Goal: Information Seeking & Learning: Compare options

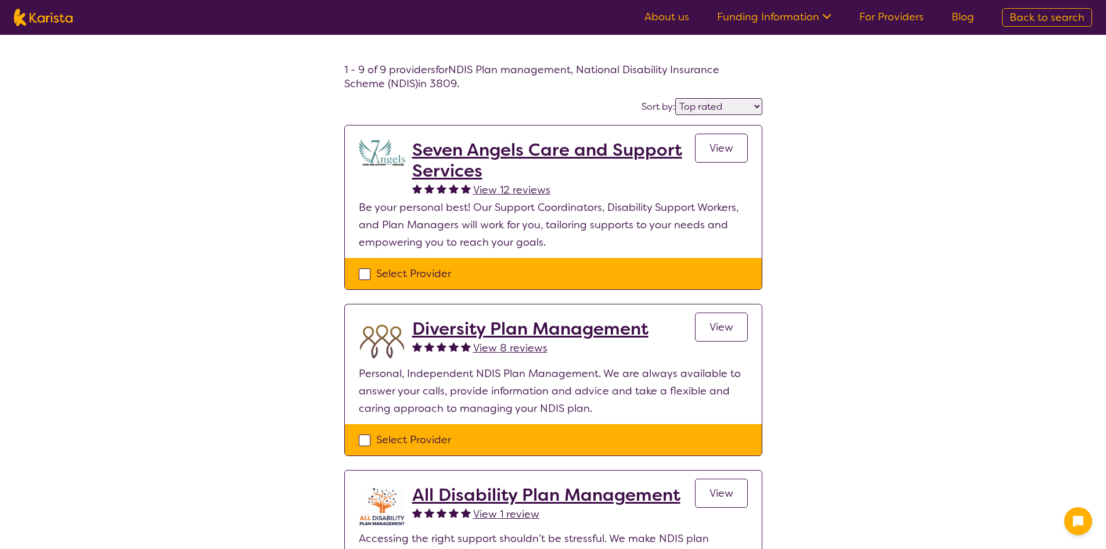
select select "by_score"
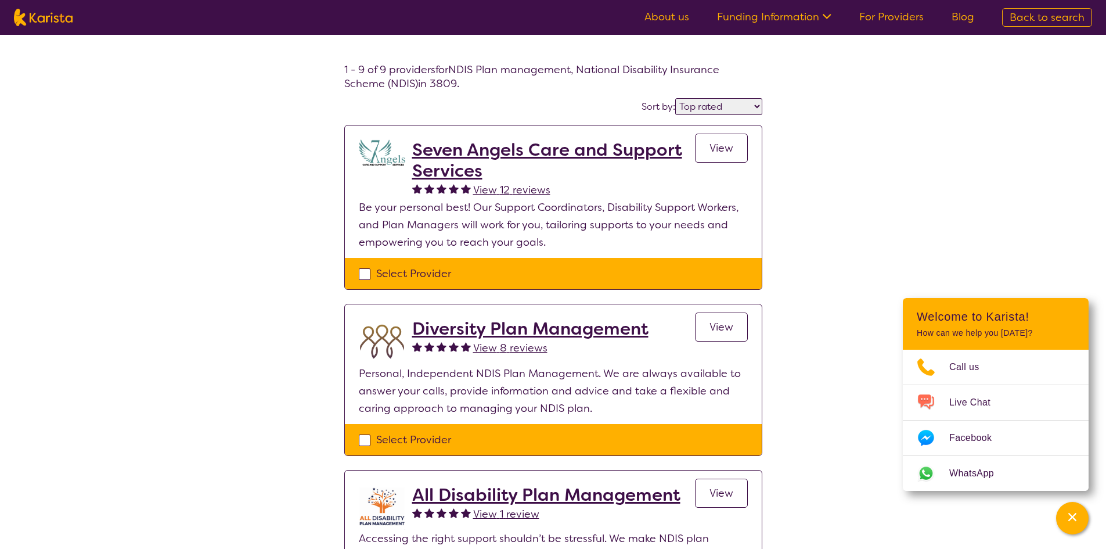
click at [505, 187] on span "View 12 reviews" at bounding box center [511, 190] width 77 height 14
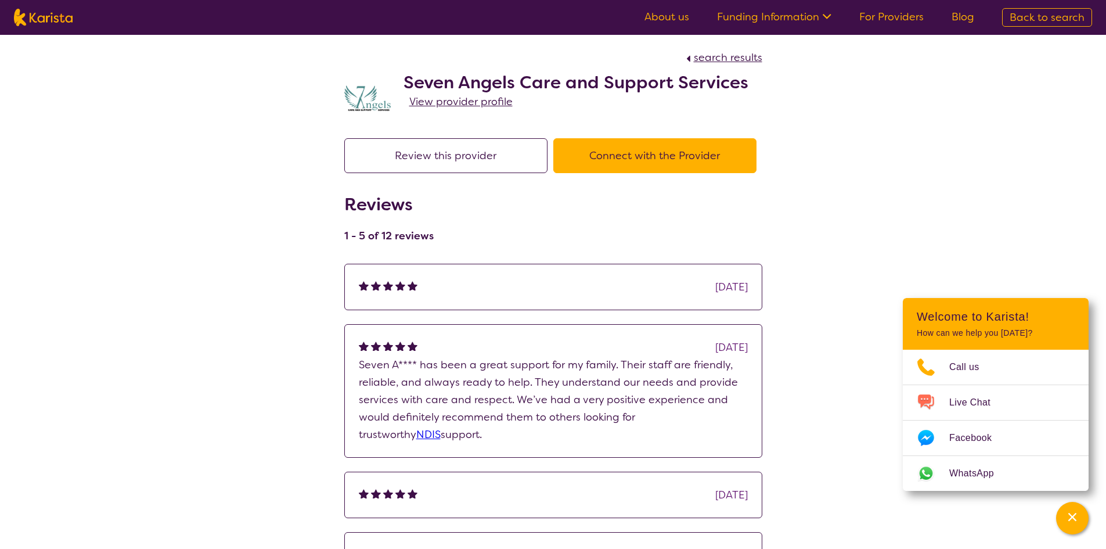
select select "by_score"
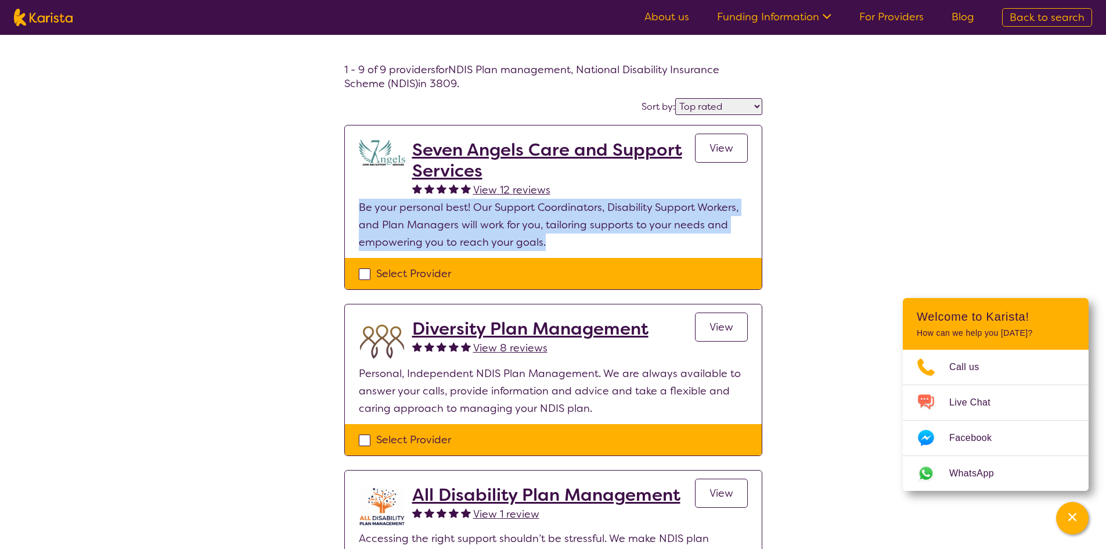
drag, startPoint x: 550, startPoint y: 242, endPoint x: 335, endPoint y: 200, distance: 219.1
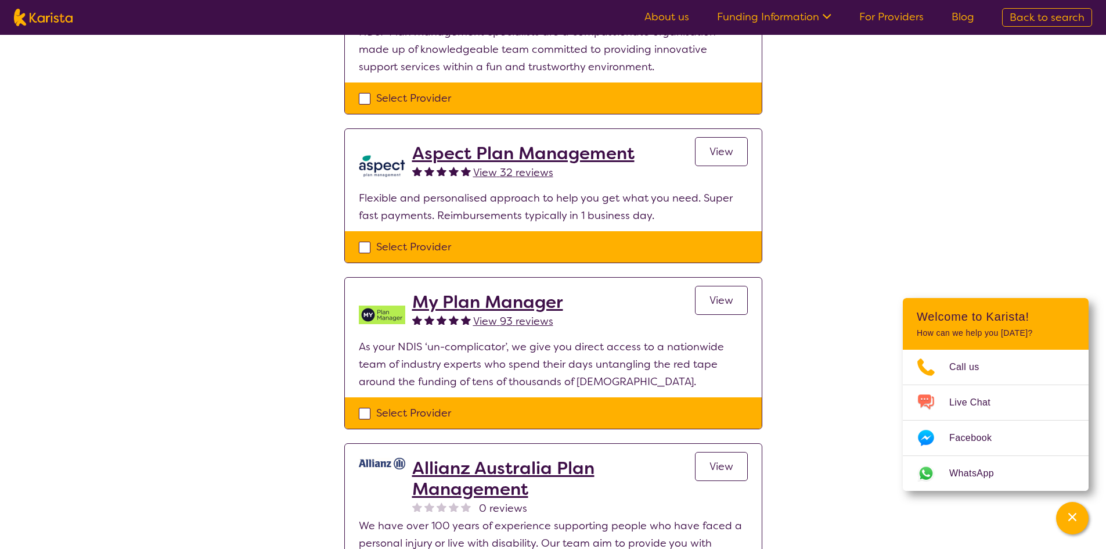
scroll to position [697, 0]
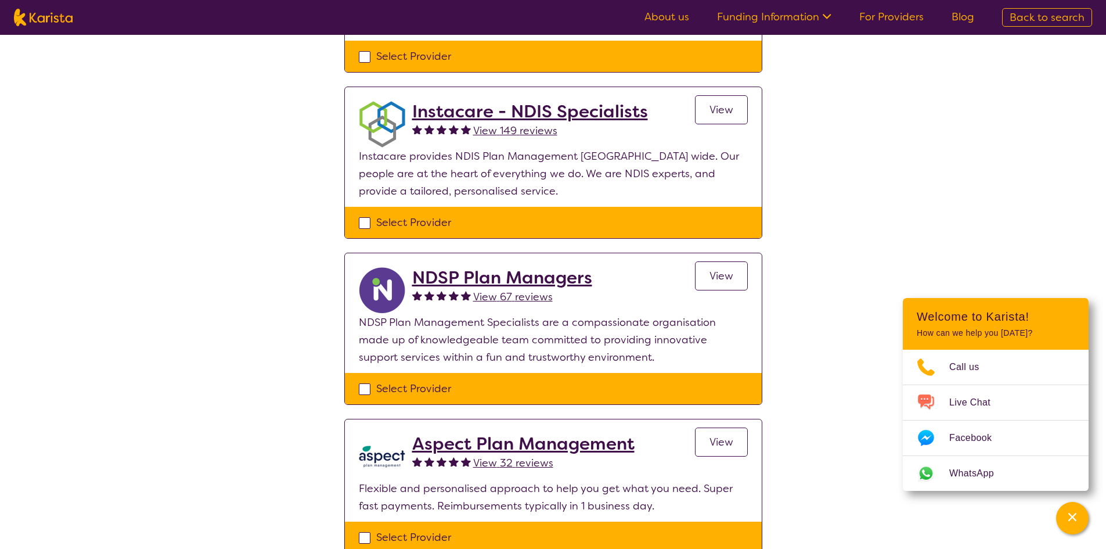
click at [479, 127] on span "View 149 reviews" at bounding box center [515, 131] width 84 height 14
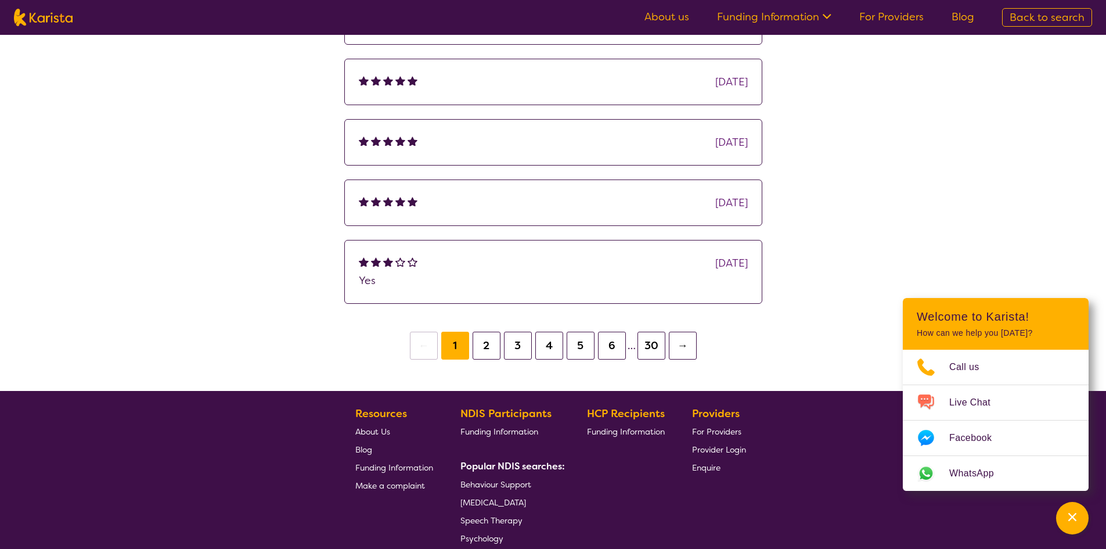
scroll to position [97, 0]
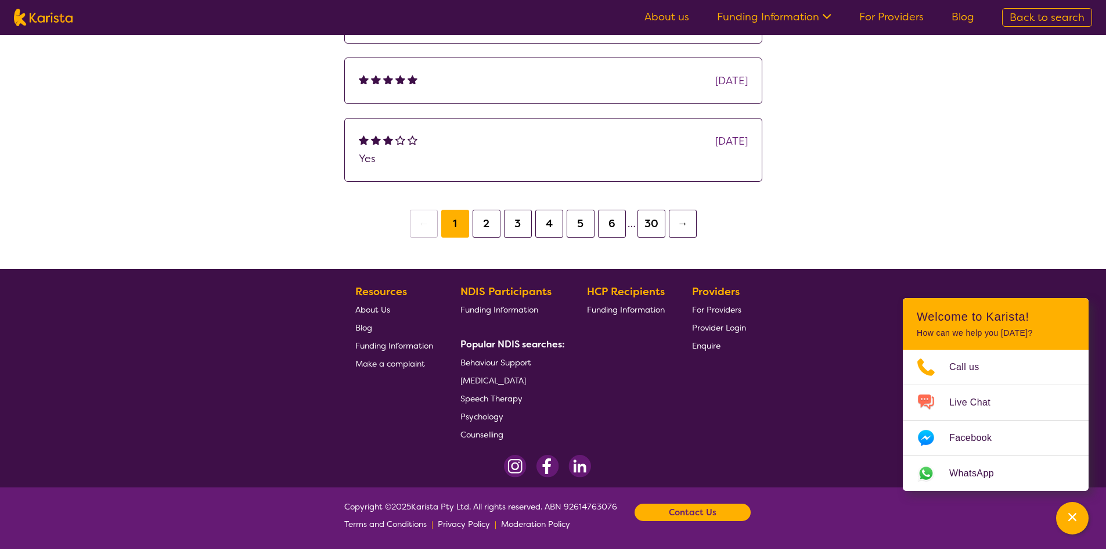
select select "by_score"
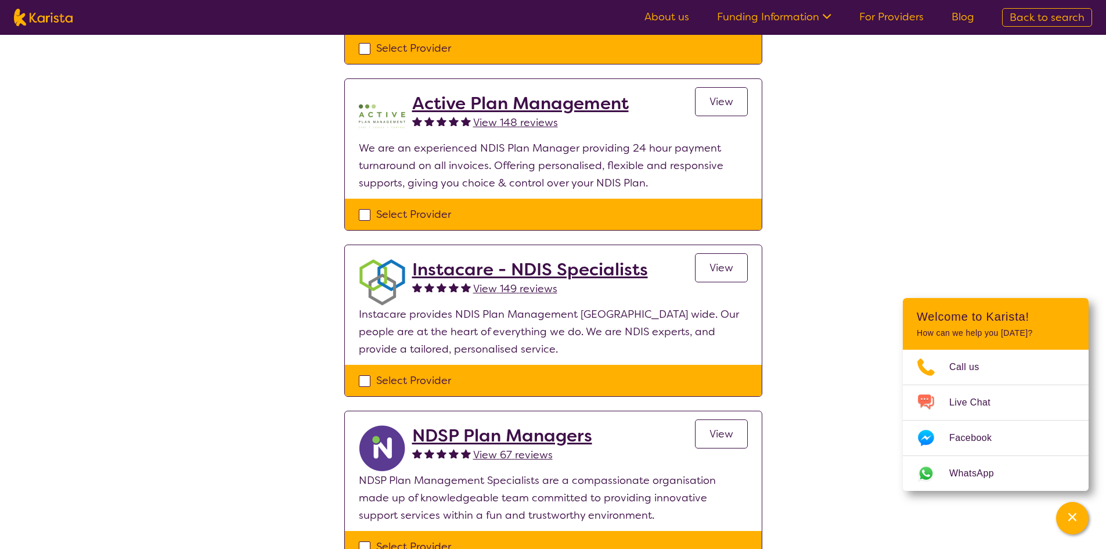
scroll to position [523, 0]
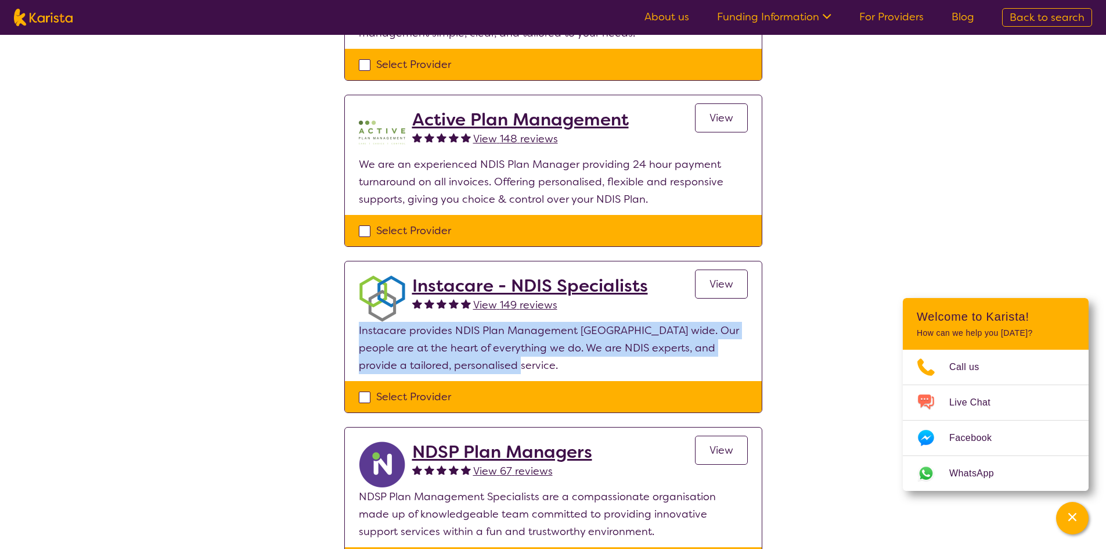
drag, startPoint x: 485, startPoint y: 369, endPoint x: 354, endPoint y: 327, distance: 137.2
click at [354, 327] on section "Instacare - NDIS Specialists View 149 reviews View Instacare provides NDIS Plan…" at bounding box center [553, 321] width 417 height 120
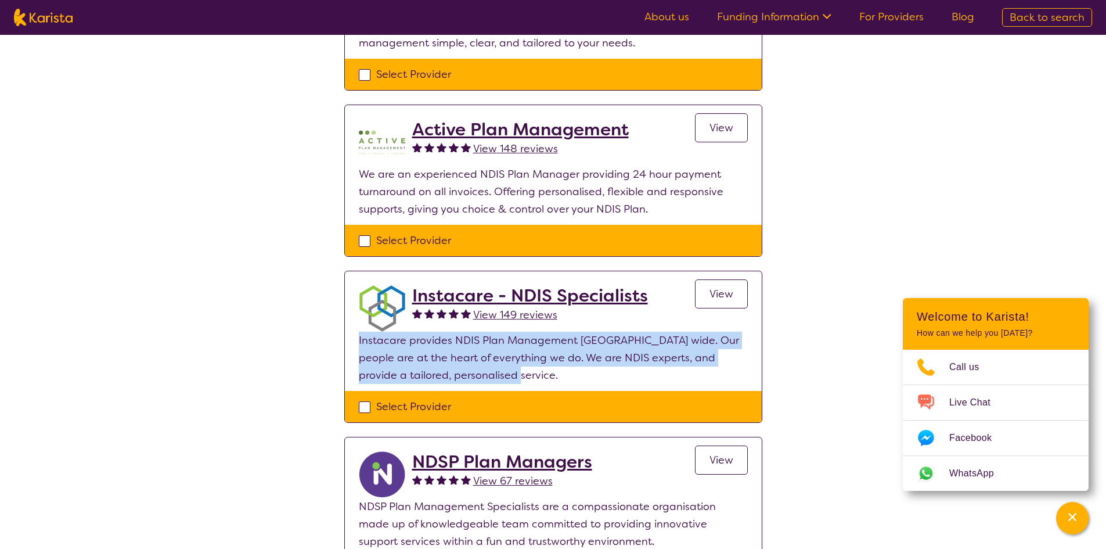
scroll to position [349, 0]
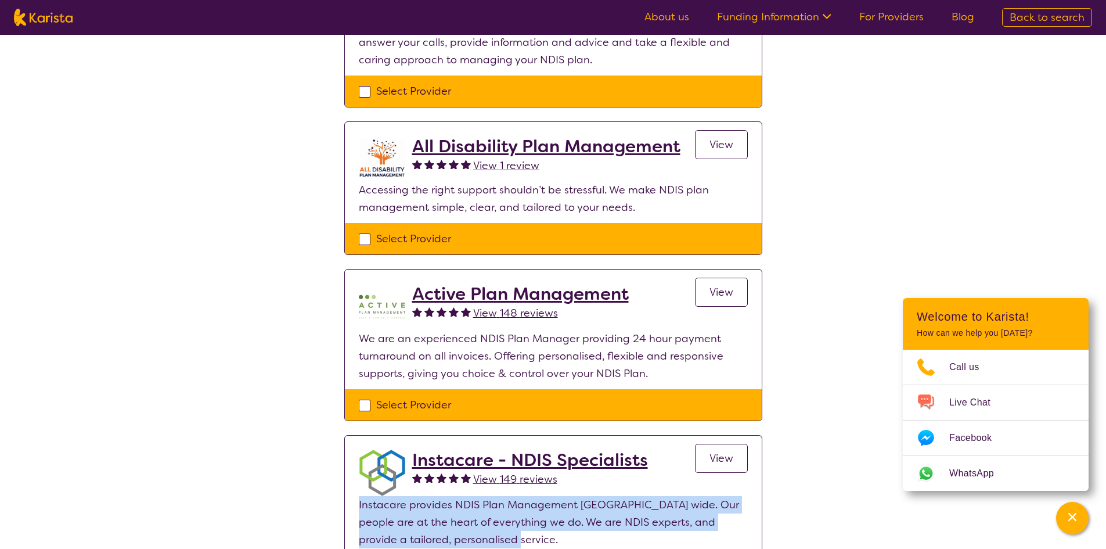
click at [475, 310] on span "View 148 reviews" at bounding box center [515, 313] width 85 height 14
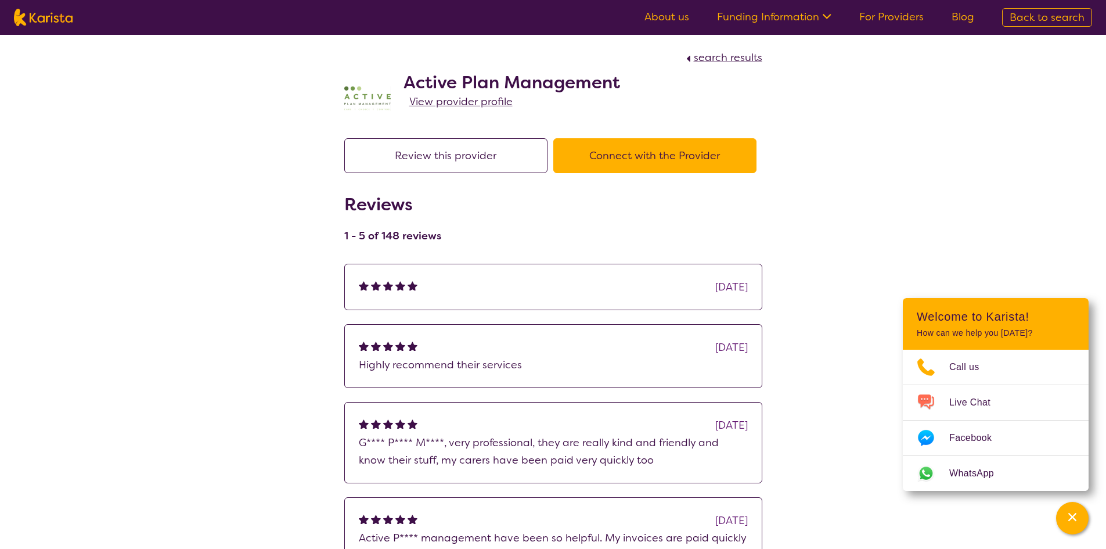
select select "by_score"
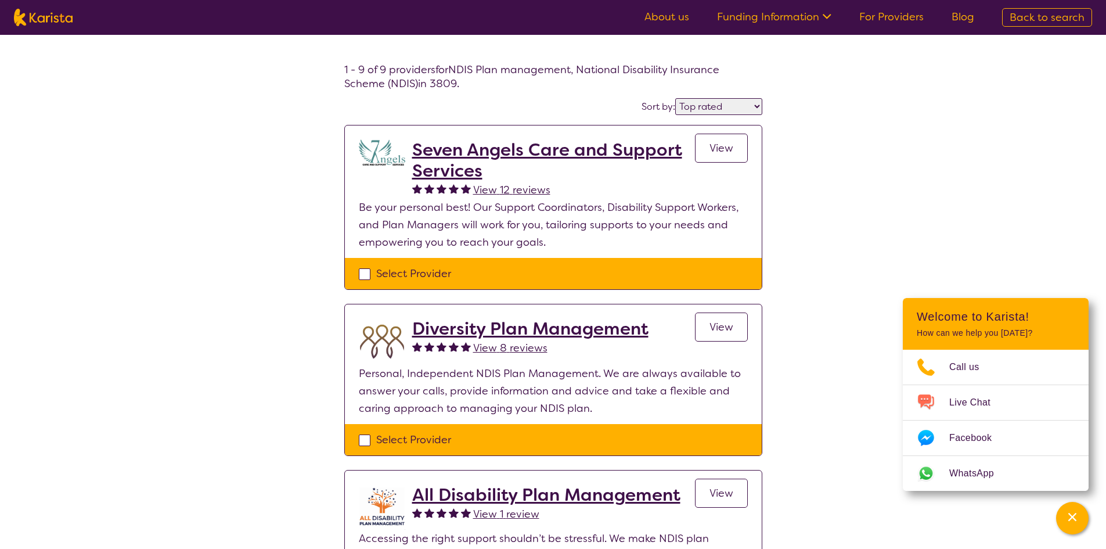
scroll to position [349, 0]
